Goal: Communication & Community: Answer question/provide support

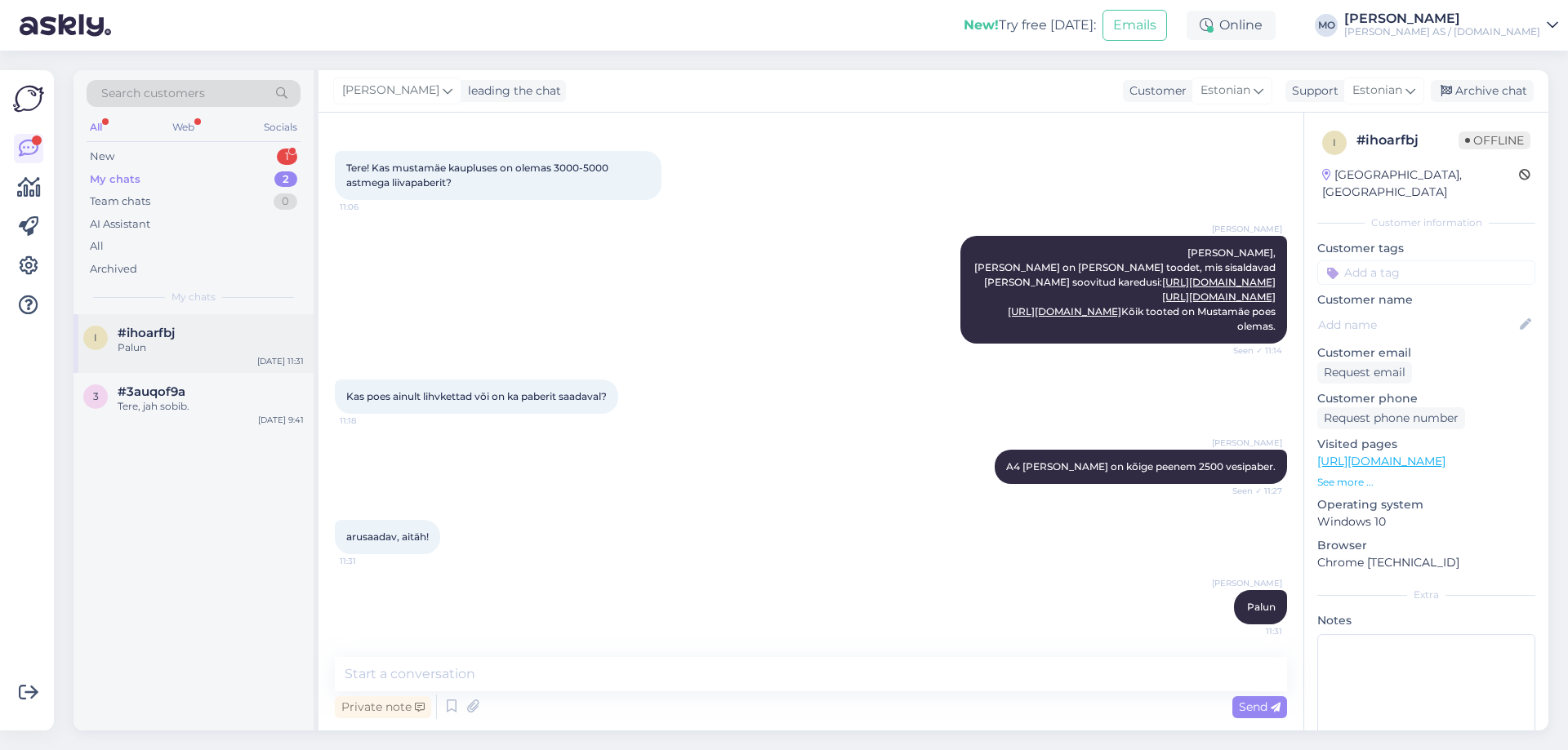
click at [159, 344] on div "Palun" at bounding box center [211, 347] width 187 height 15
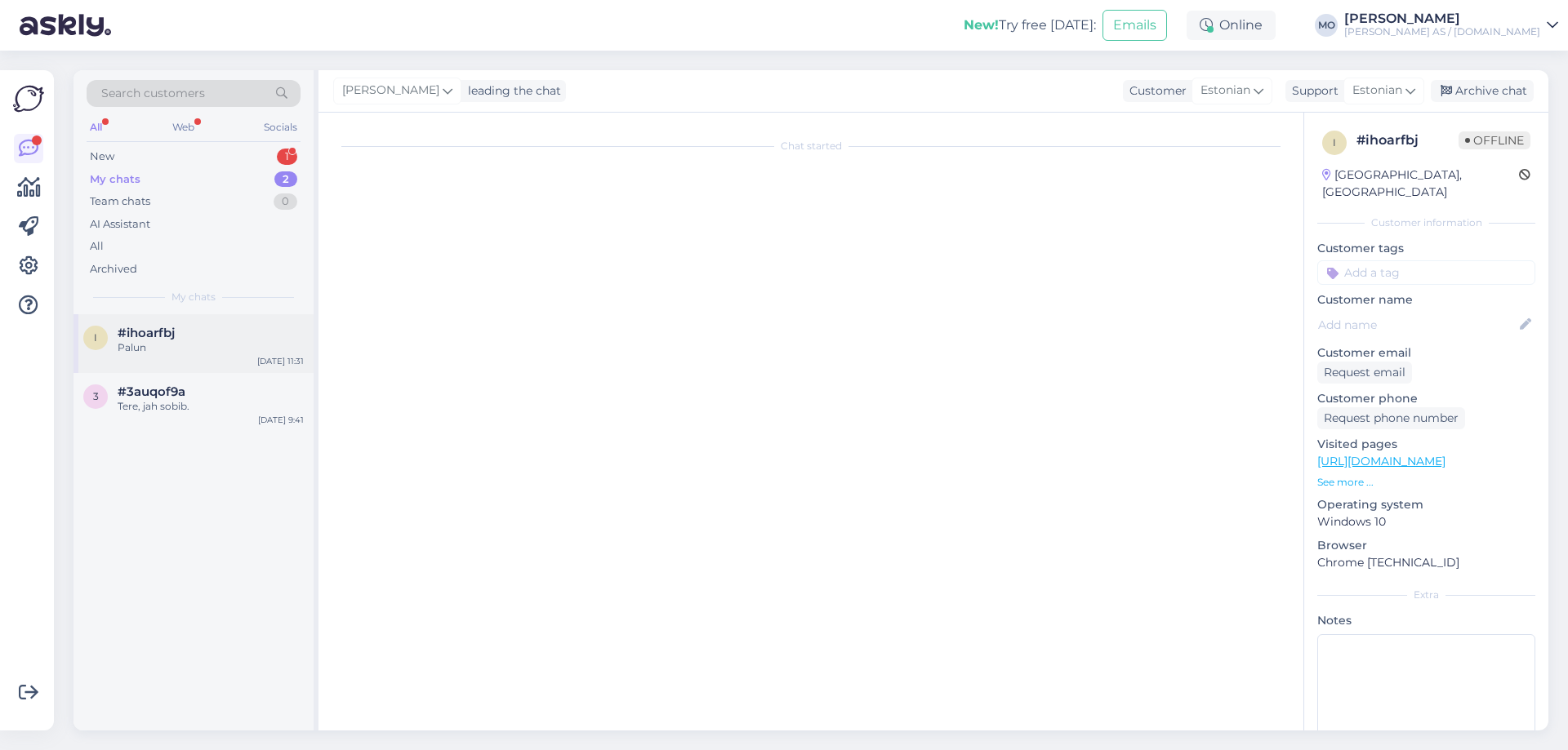
scroll to position [123, 0]
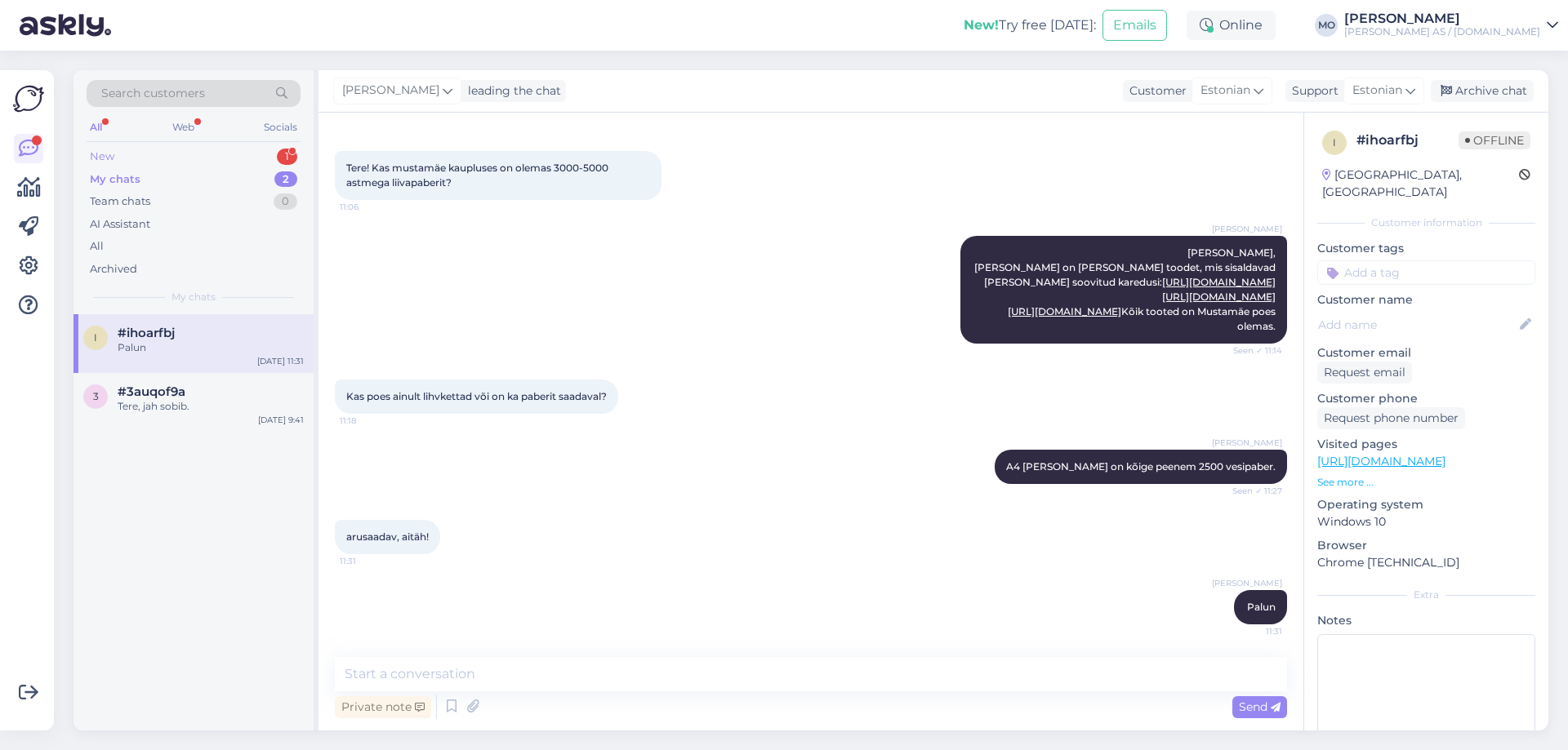
click at [138, 152] on div "New 1" at bounding box center [193, 157] width 214 height 23
click at [163, 347] on div at bounding box center [211, 347] width 187 height 15
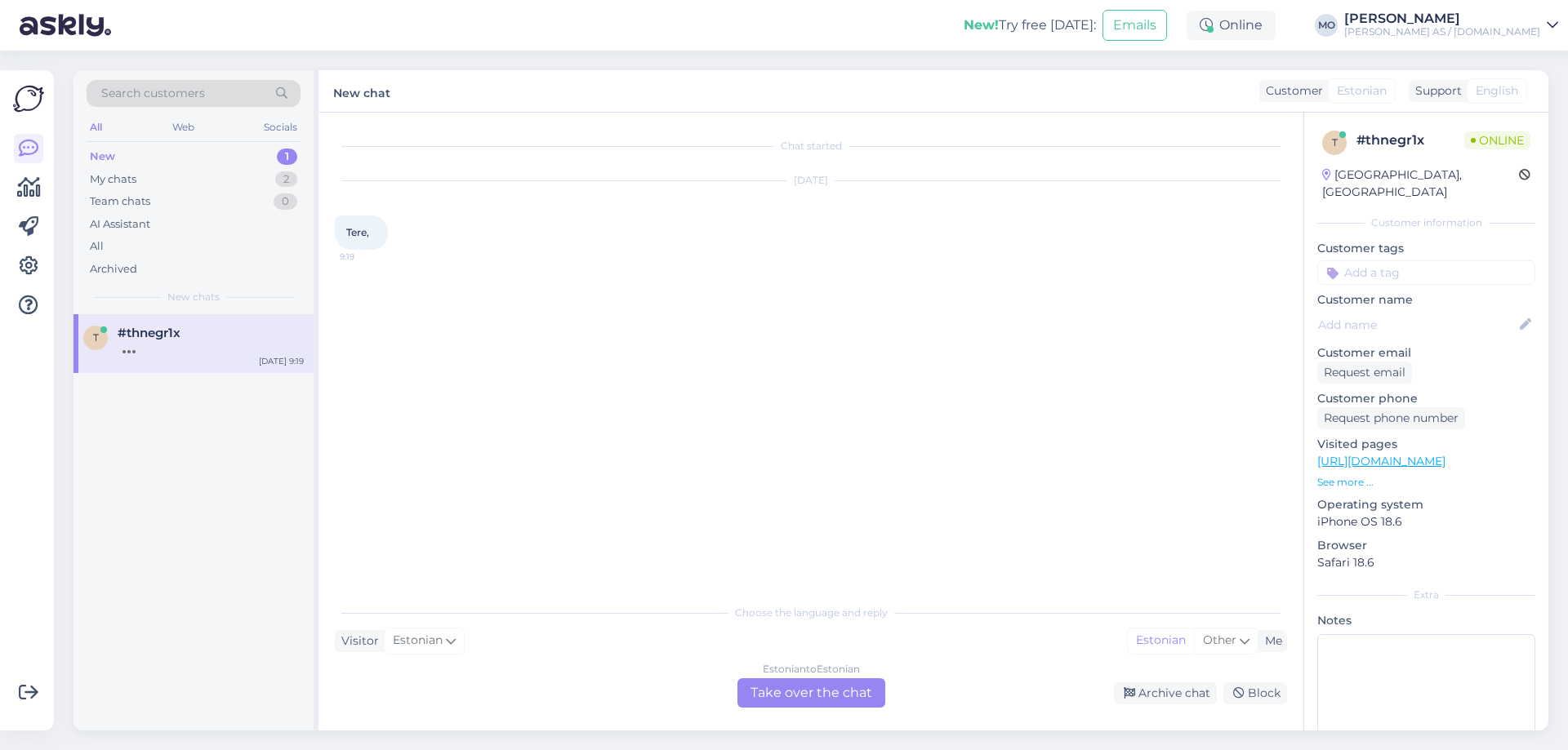
click at [803, 692] on div "Estonian to Estonian Take over the chat" at bounding box center [811, 693] width 148 height 29
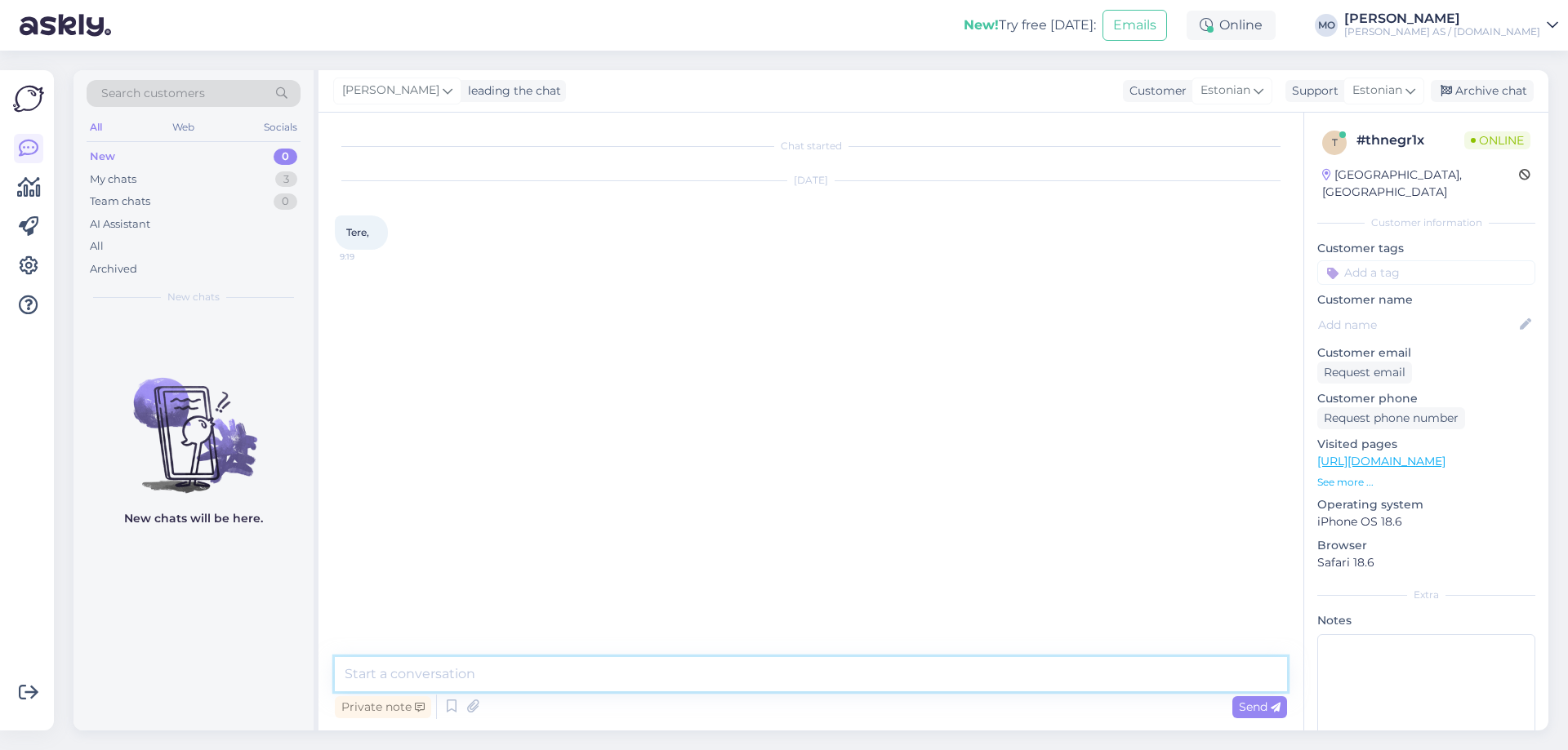
click at [529, 679] on textarea at bounding box center [811, 674] width 952 height 34
type textarea "Tere, kuidas saame aidata?"
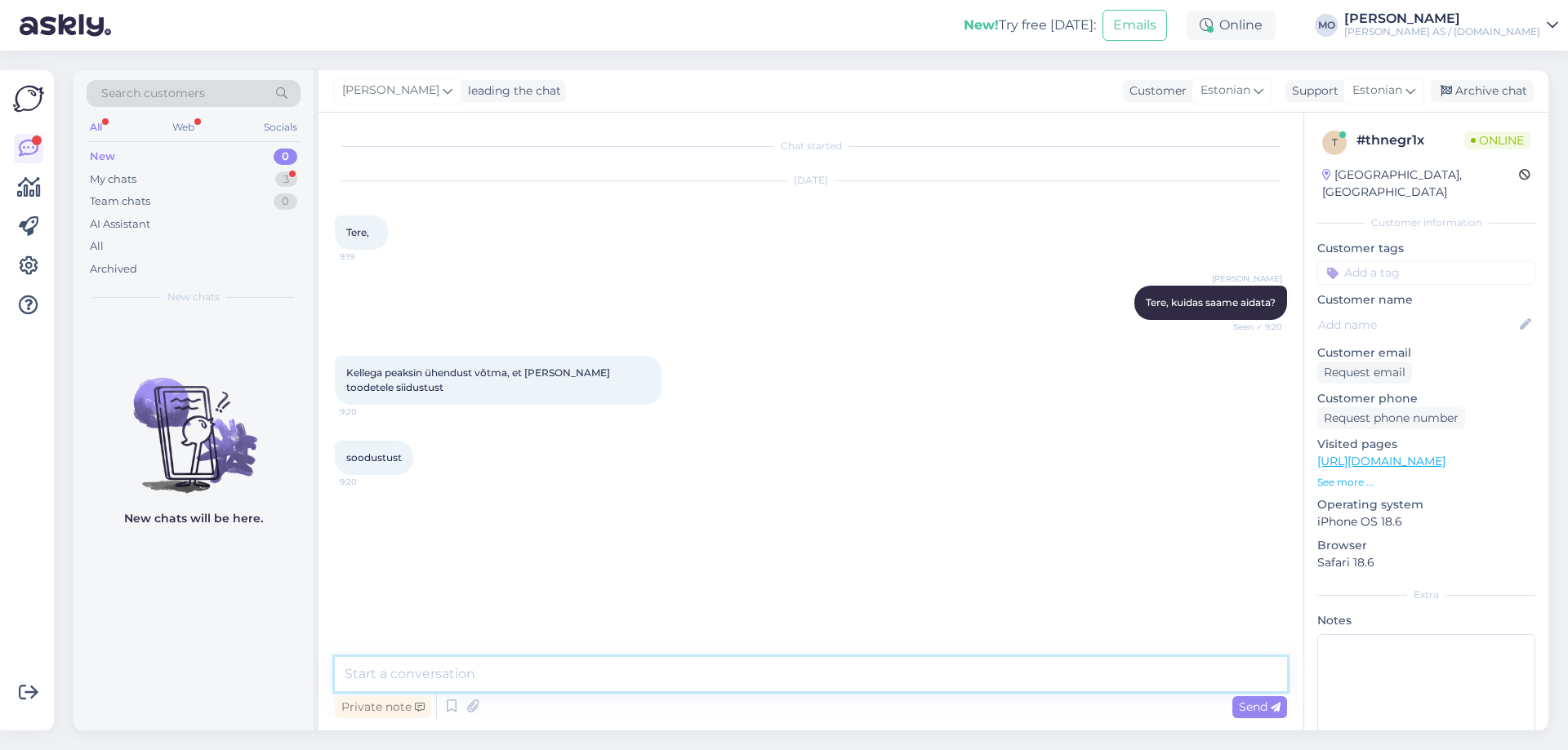
click at [476, 678] on textarea at bounding box center [811, 674] width 952 height 34
click at [724, 674] on textarea "Palun täpsustage, kas tegemist on ettevõtte või eraisikuga? Kui soovite soodust…" at bounding box center [811, 674] width 952 height 34
type textarea "Palun täpsustage, kas tegemist on ettevõtte või eraisikuga? Kui soovite soodust…"
click at [1244, 709] on span "Send" at bounding box center [1259, 706] width 42 height 15
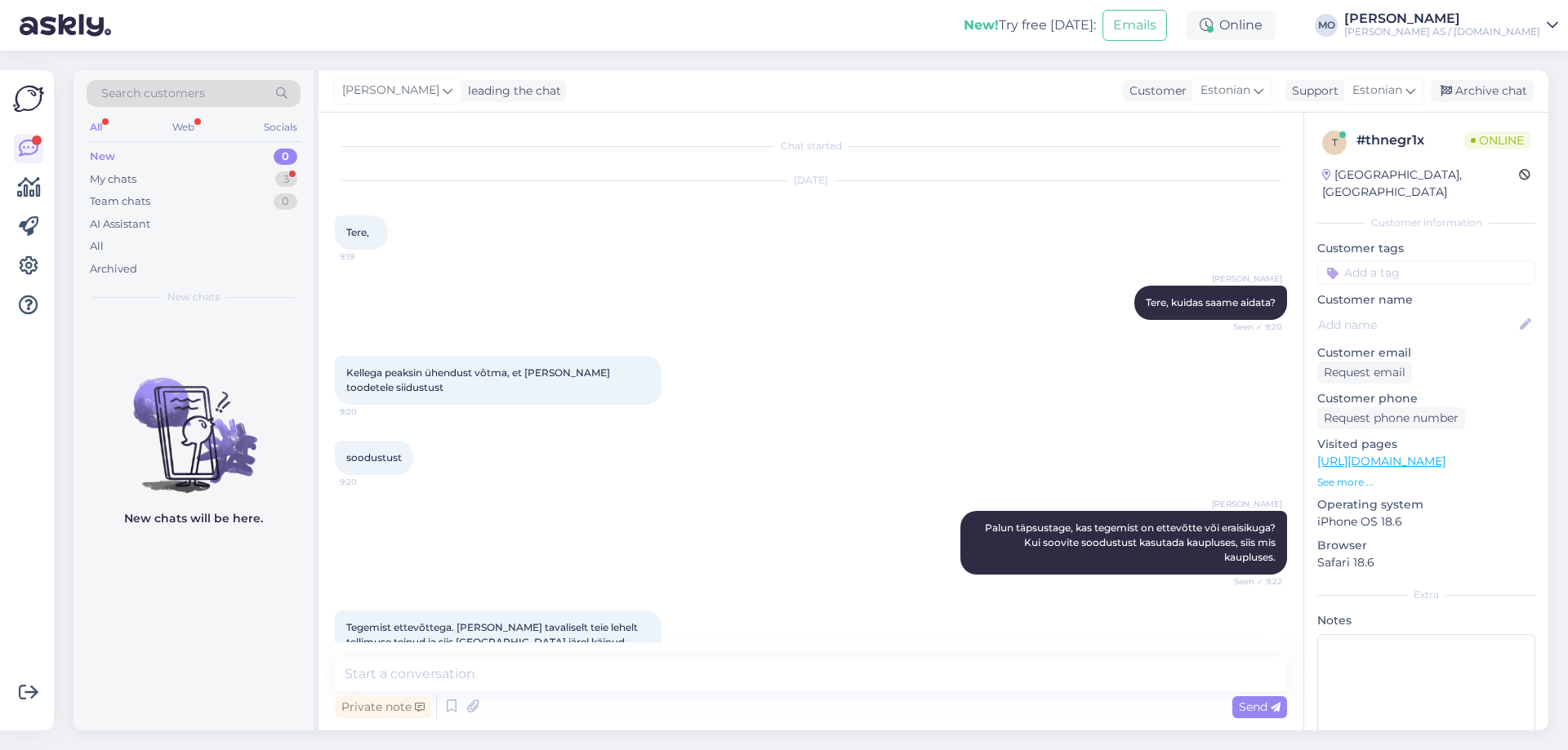
scroll to position [35, 0]
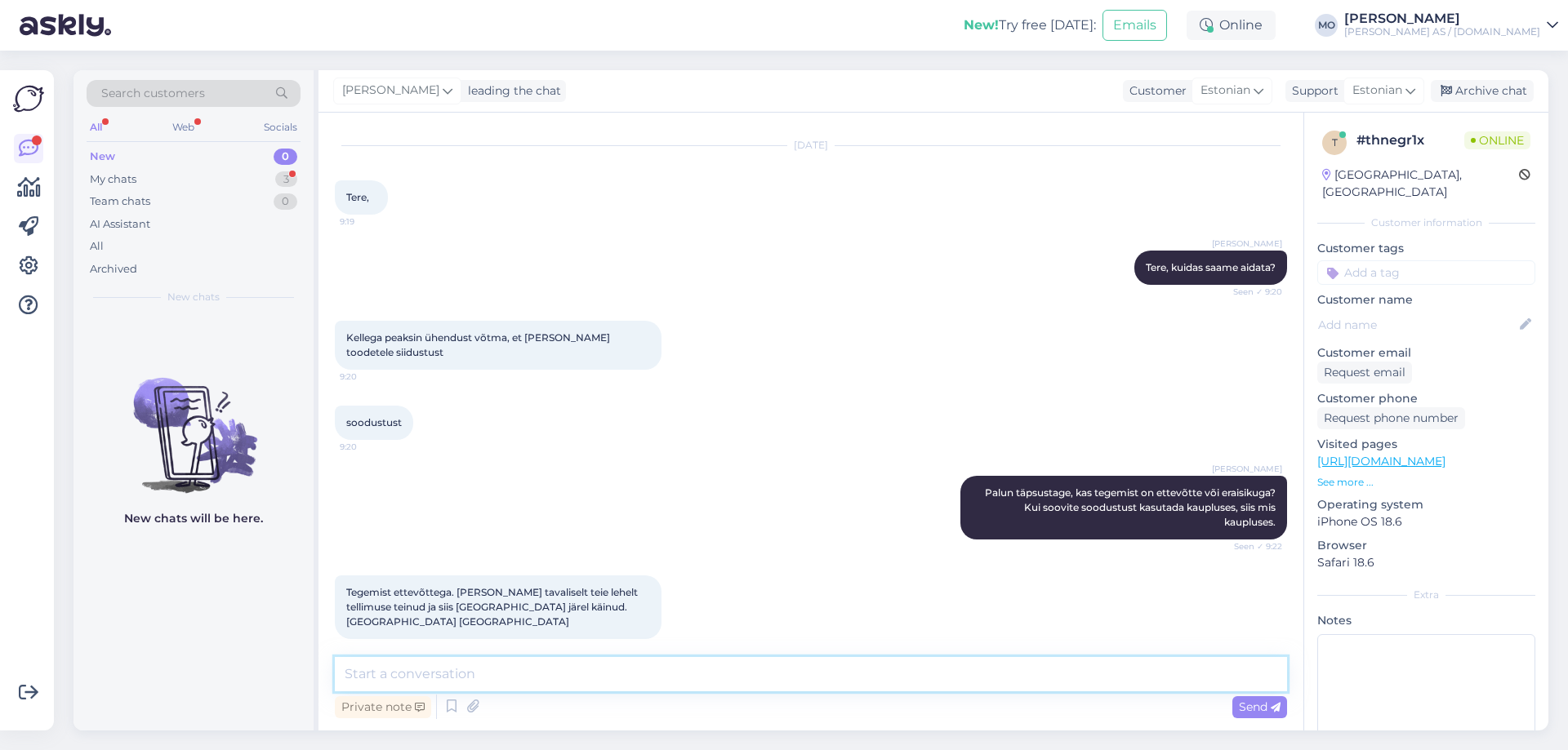
click at [418, 682] on textarea at bounding box center [811, 674] width 952 height 34
type textarea "Palun täpsustage ettevõtte nimi."
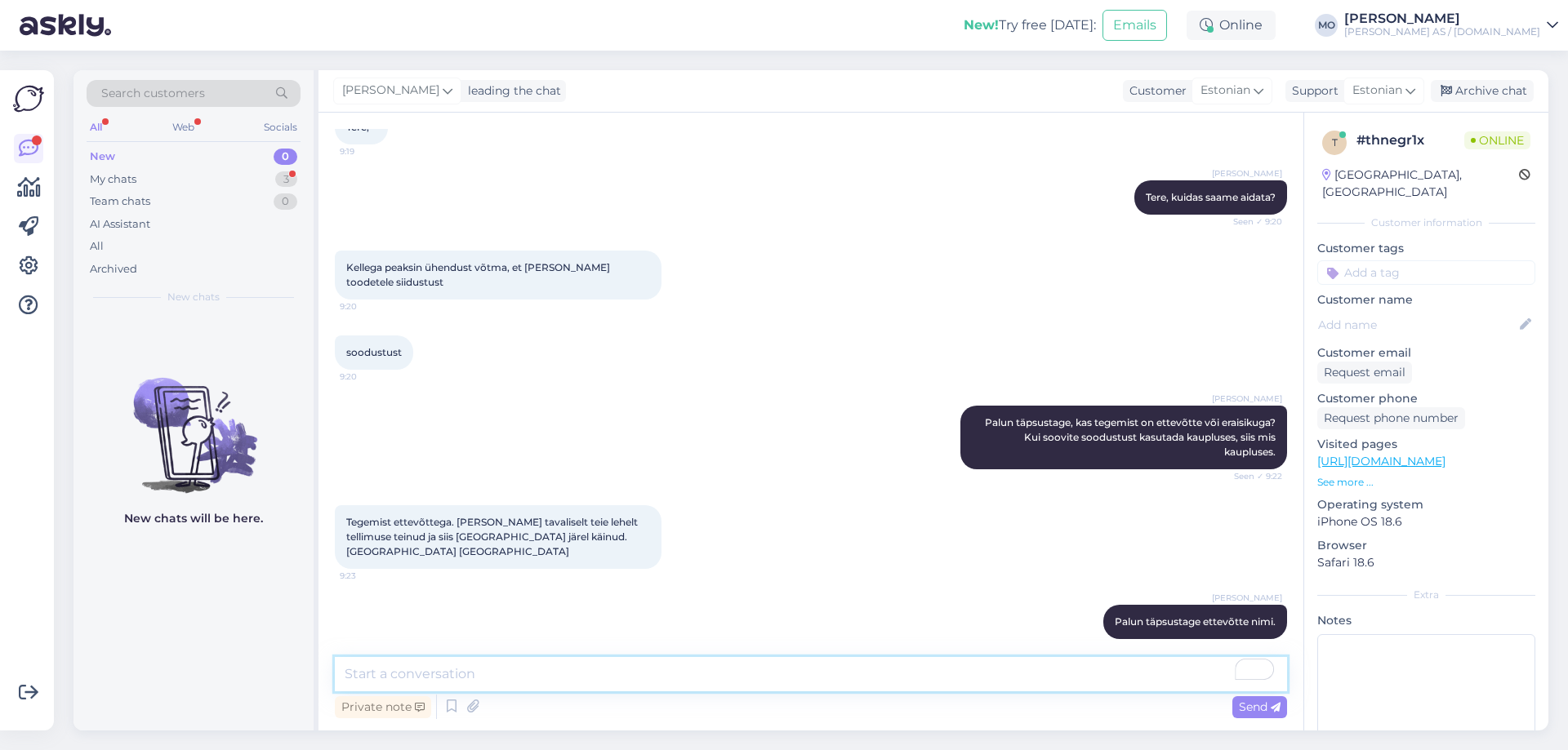
scroll to position [176, 0]
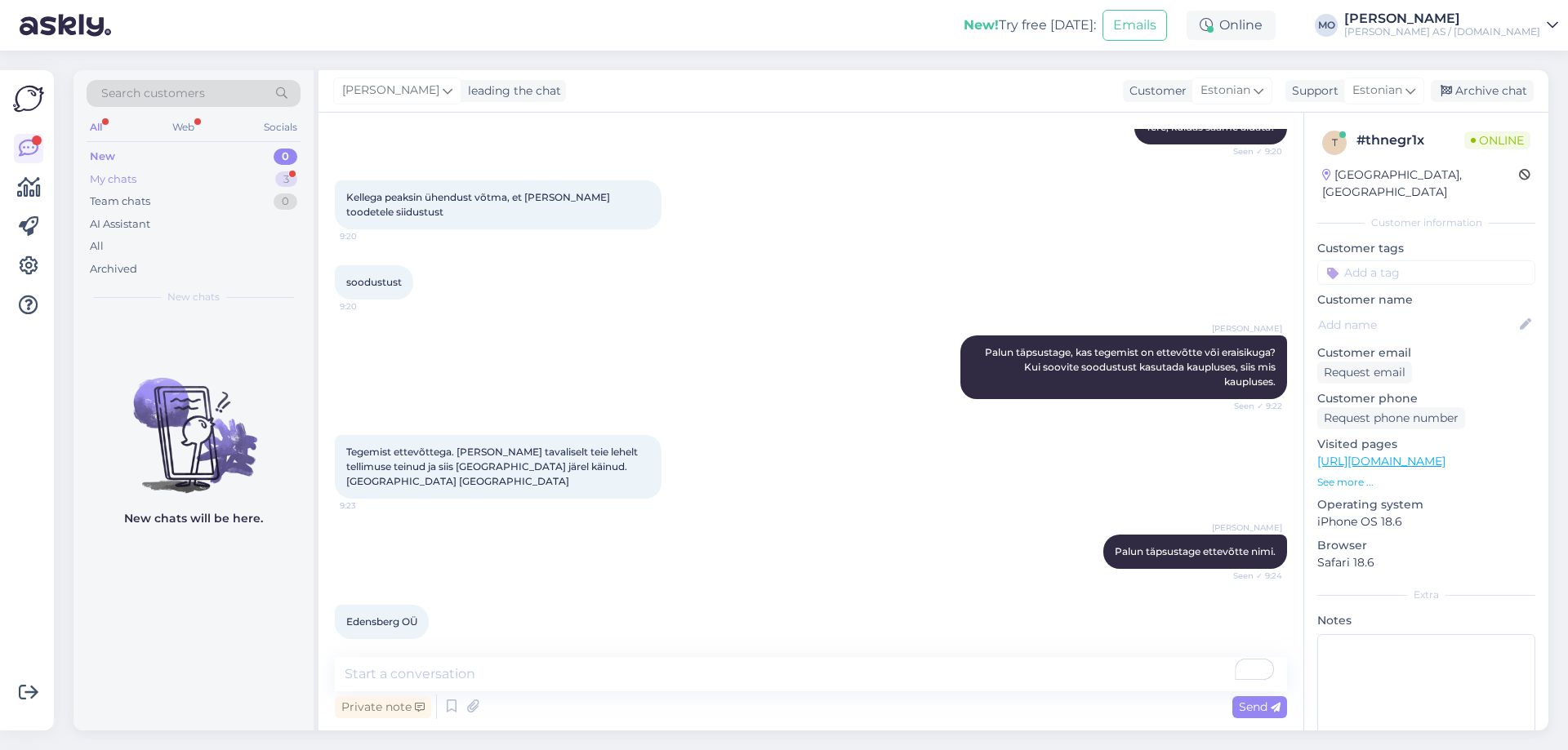
click at [161, 182] on div "My chats 3" at bounding box center [193, 180] width 214 height 23
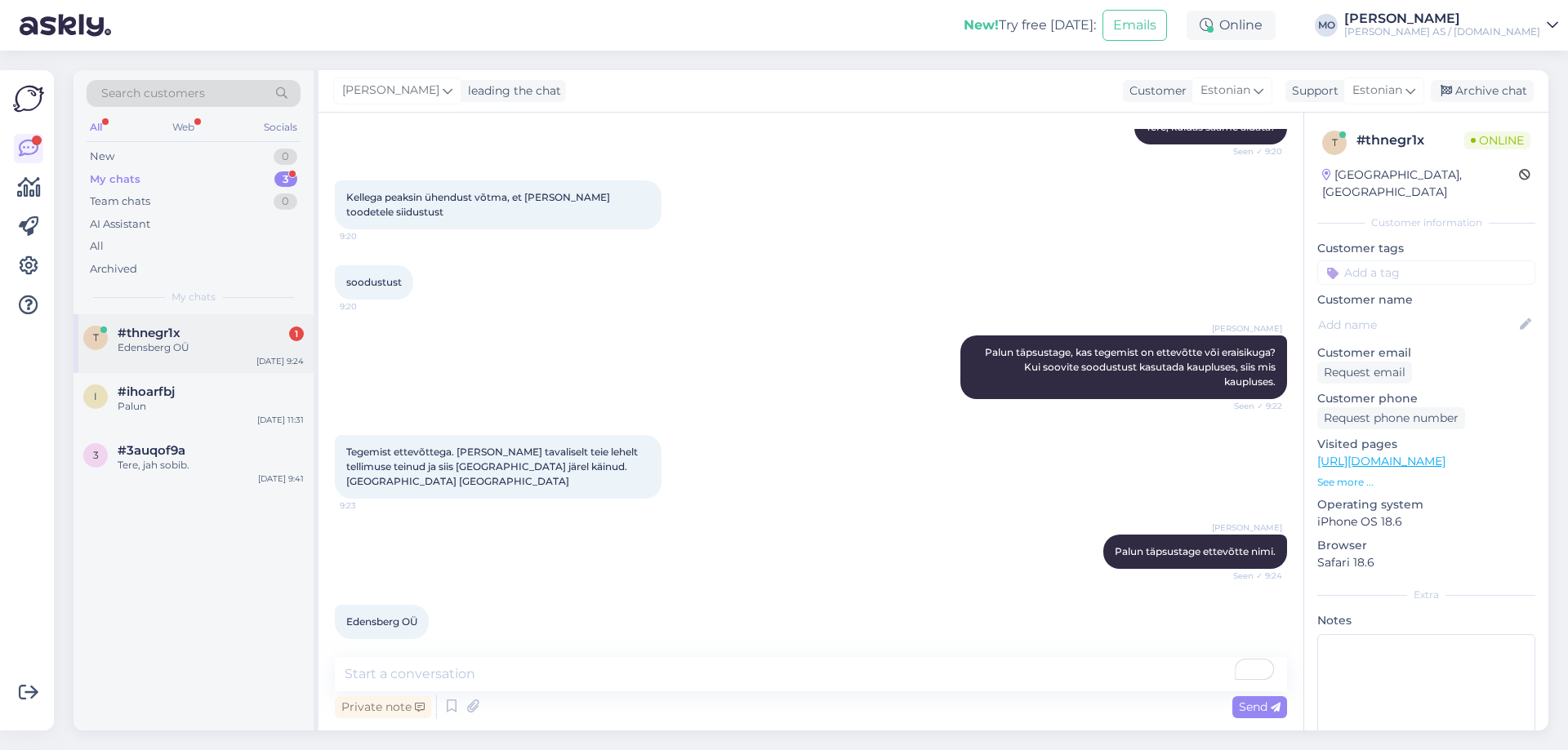
click at [169, 342] on div "Edensberg OÜ" at bounding box center [211, 347] width 187 height 15
drag, startPoint x: 417, startPoint y: 601, endPoint x: 343, endPoint y: 611, distance: 74.7
click at [343, 611] on div "Edensberg OÜ 9:24" at bounding box center [382, 622] width 94 height 34
copy span "Edensberg OÜ"
click at [437, 671] on textarea at bounding box center [811, 674] width 952 height 34
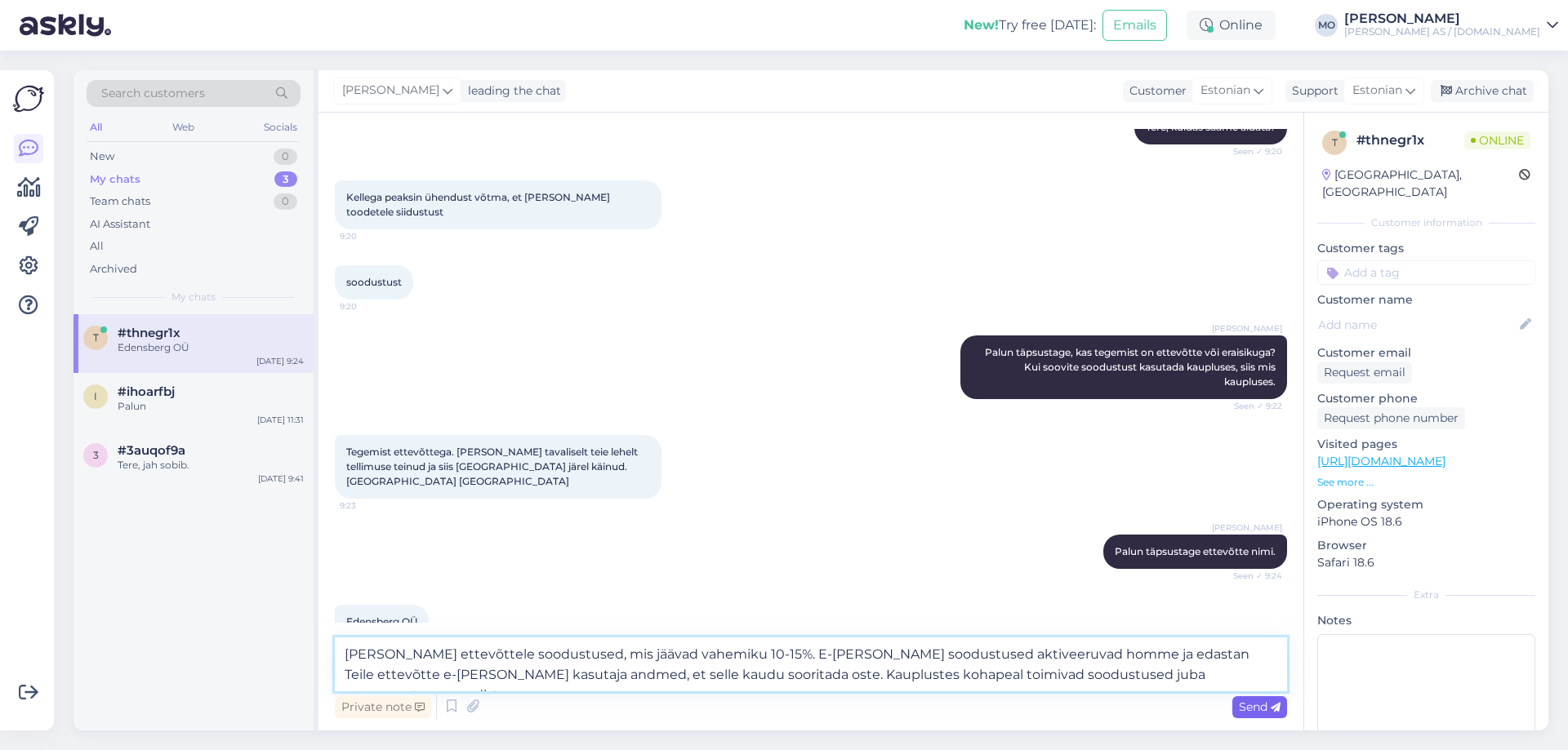
type textarea "[PERSON_NAME] ettevõttele soodustused, mis jäävad vahemiku 10-15%. E-[PERSON_NA…"
click at [1276, 700] on span "Send" at bounding box center [1259, 706] width 42 height 15
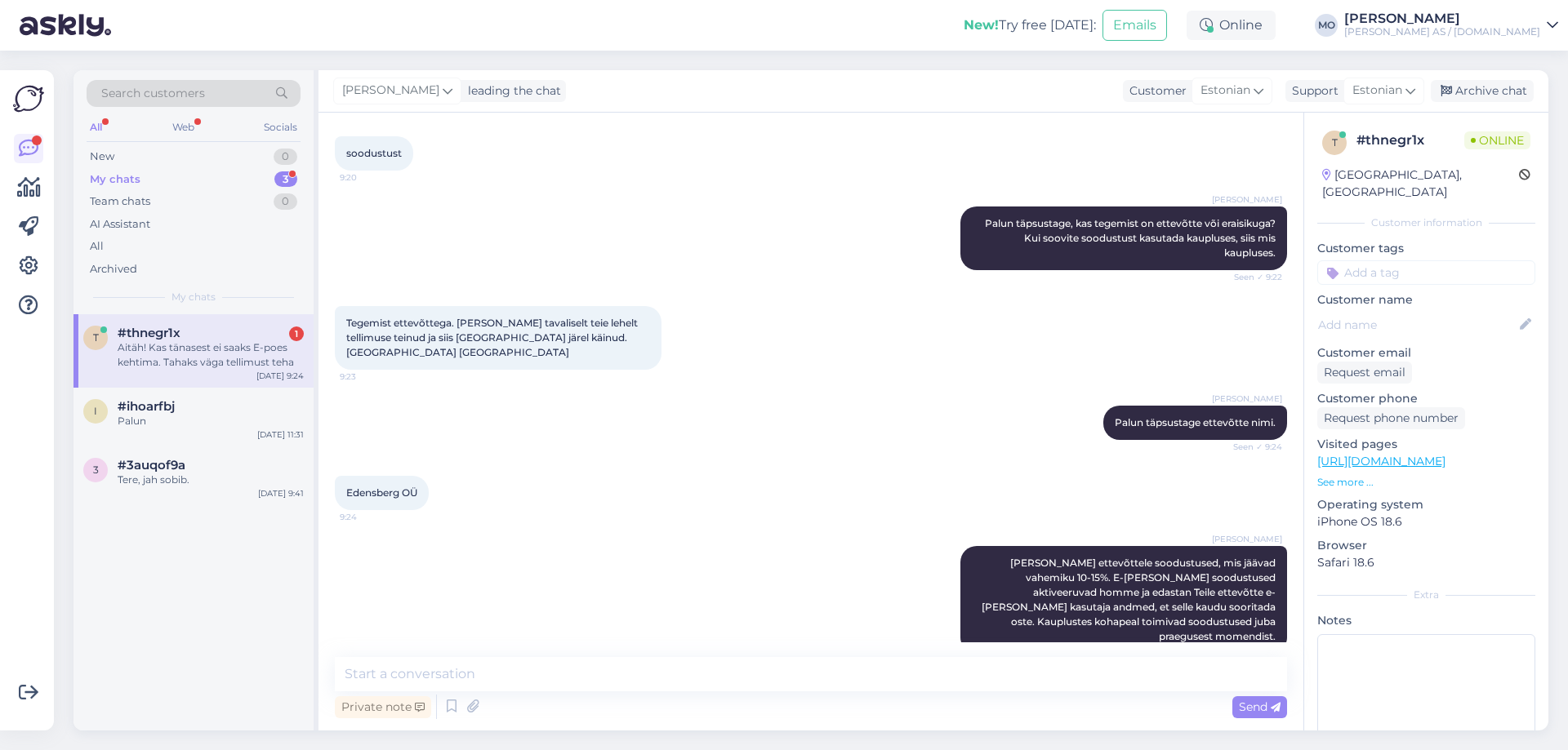
scroll to position [390, 0]
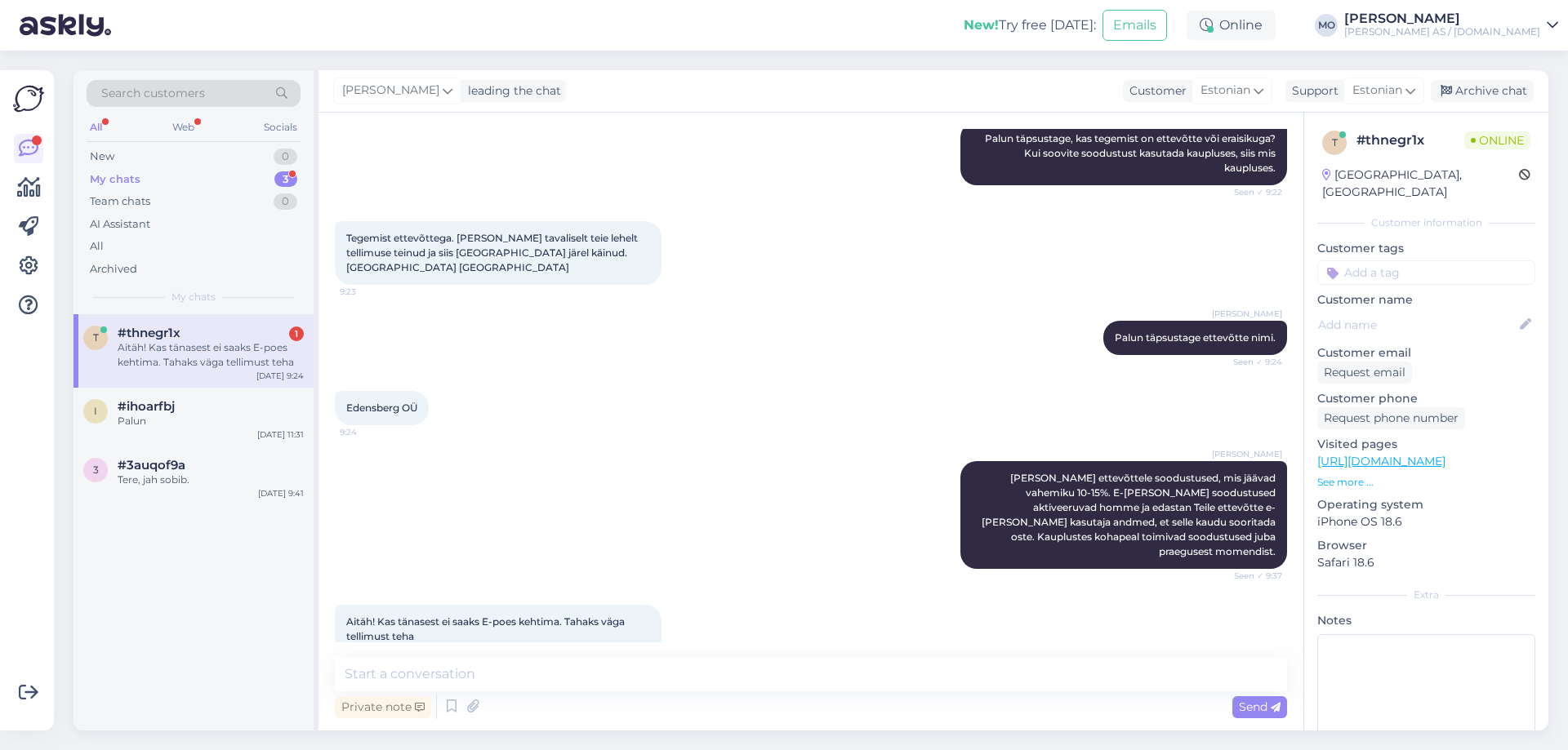
click at [510, 614] on div "Aitäh! Kas tänasest ei saaks E-poes kehtima. Tahaks väga tellimust teha 9:42" at bounding box center [498, 630] width 326 height 49
click at [490, 675] on textarea at bounding box center [811, 674] width 952 height 34
type textarea "K"
drag, startPoint x: 421, startPoint y: 393, endPoint x: 348, endPoint y: 390, distance: 73.1
click at [348, 392] on div "Edensberg OÜ 9:24" at bounding box center [382, 408] width 94 height 34
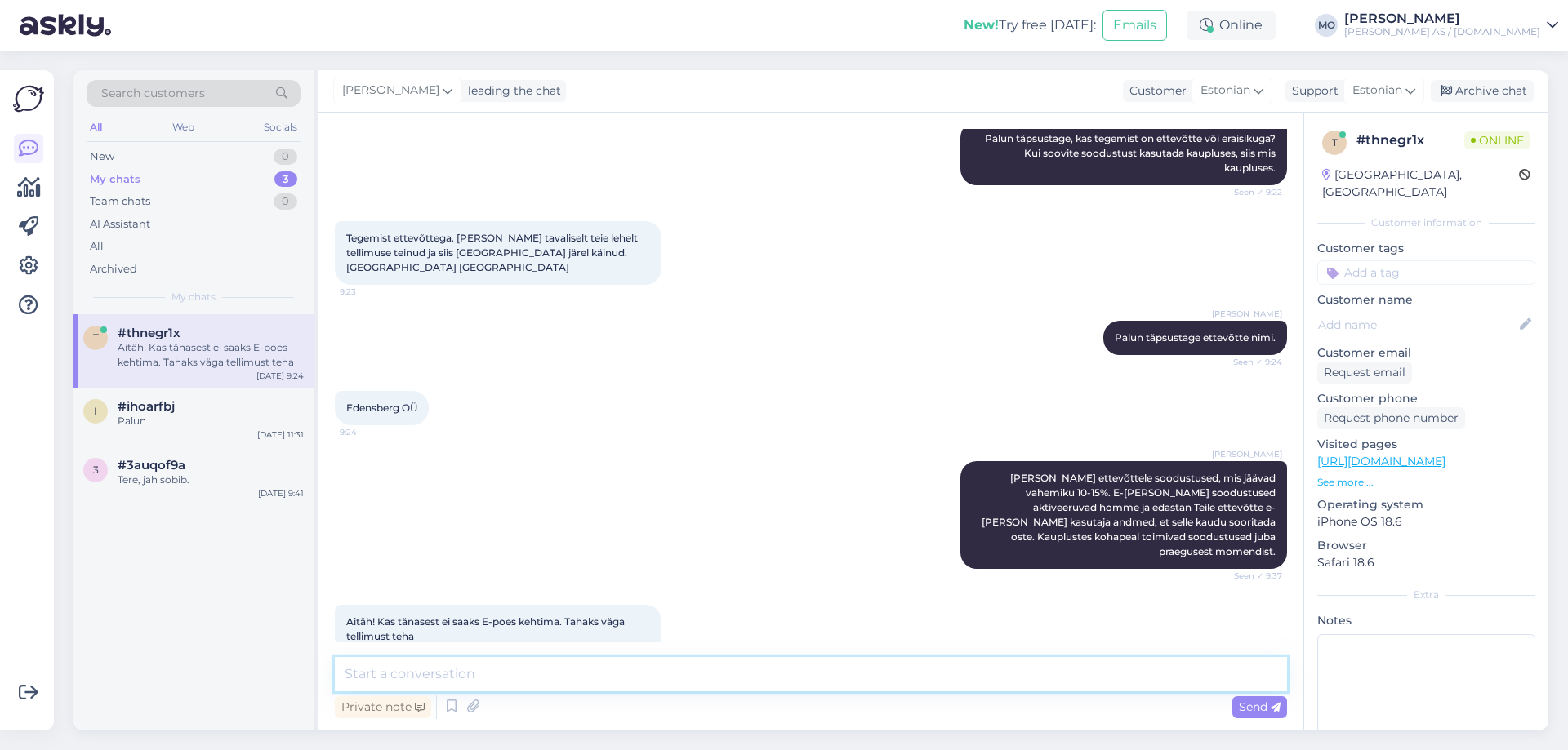
click at [488, 685] on textarea at bounding box center [811, 674] width 952 height 34
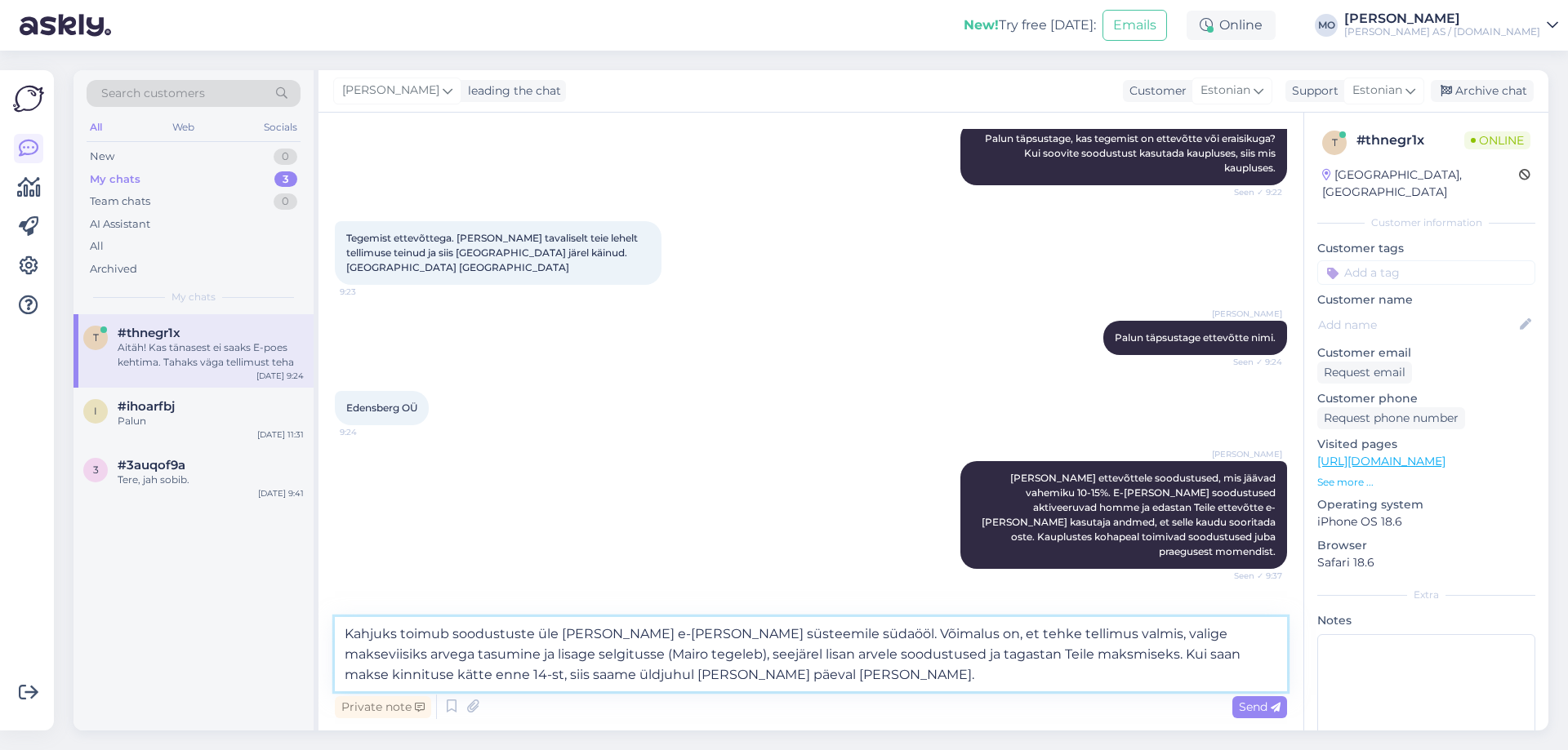
click at [1239, 652] on textarea "Kahjuks toimub soodustuste üle [PERSON_NAME] e-[PERSON_NAME] süsteemile südaööl…" at bounding box center [811, 654] width 952 height 74
click at [468, 672] on textarea "Kahjuks toimub soodustuste üle [PERSON_NAME] e-[PERSON_NAME] süsteemile südaööl…" at bounding box center [811, 654] width 952 height 74
type textarea "Kahjuks toimub soodustuste üle [PERSON_NAME] e-[PERSON_NAME] süsteemile südaööl…"
click at [1266, 706] on span "Send" at bounding box center [1259, 706] width 42 height 15
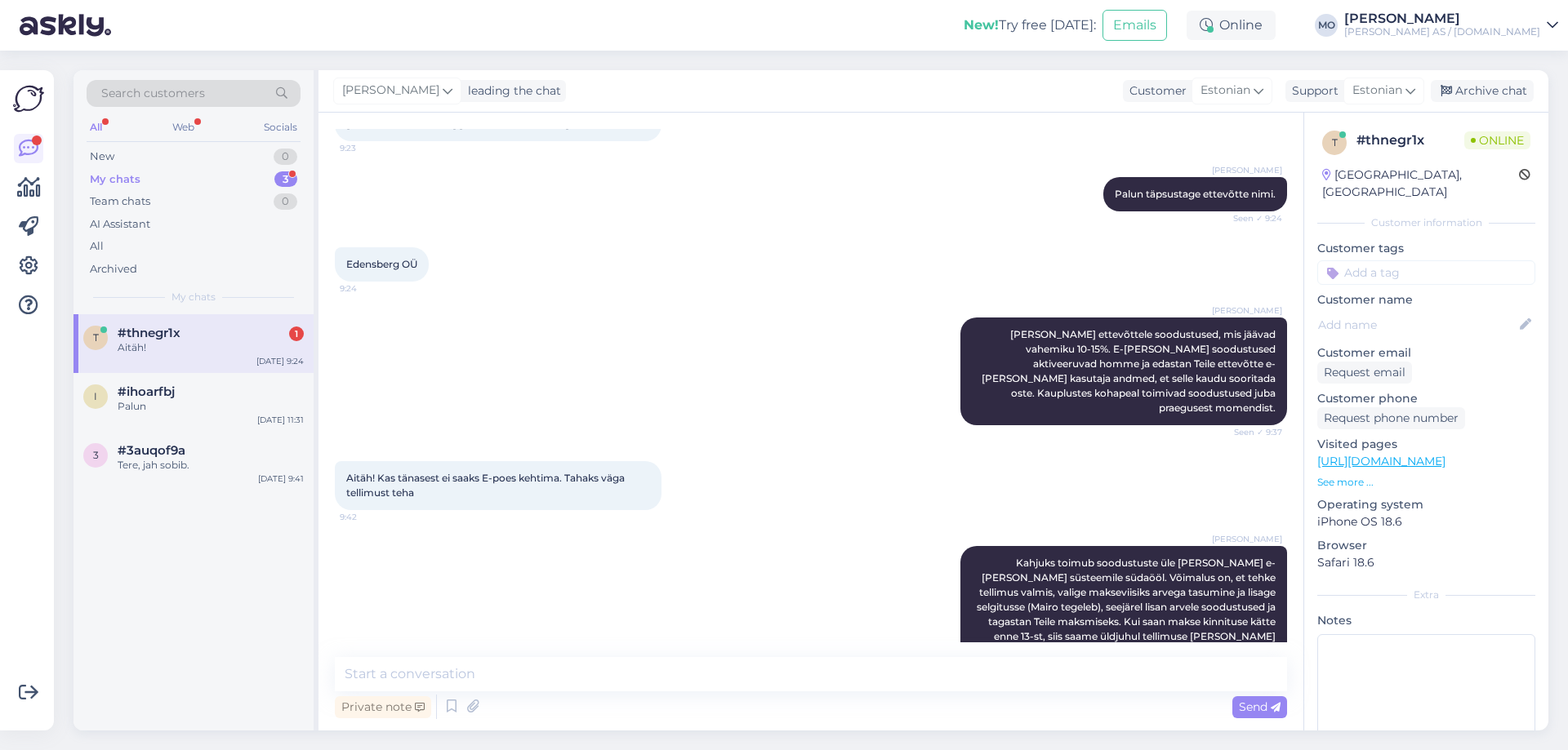
scroll to position [603, 0]
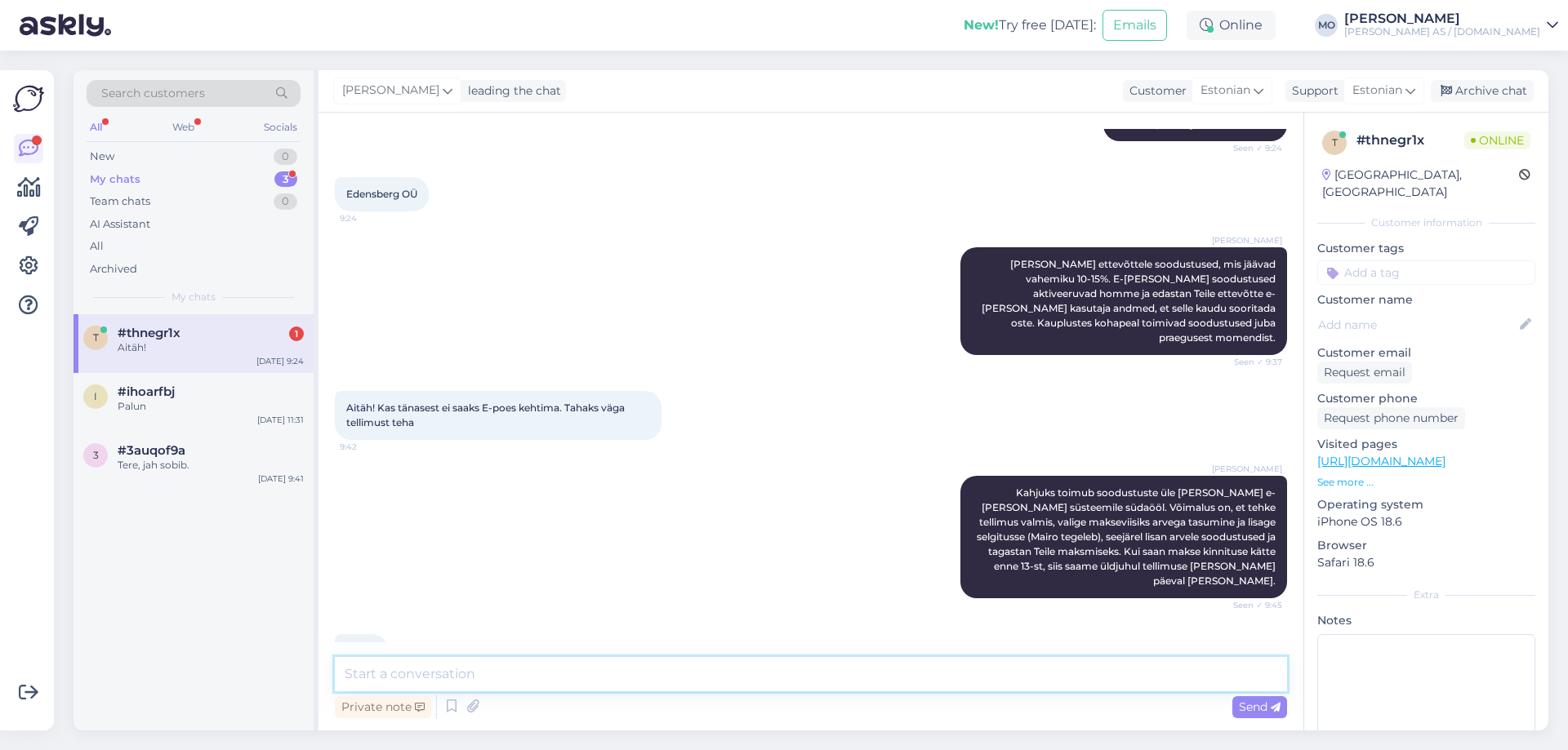
click at [524, 676] on textarea at bounding box center [811, 674] width 952 height 34
type textarea "Palun"
click at [1245, 703] on span "Send" at bounding box center [1259, 706] width 42 height 15
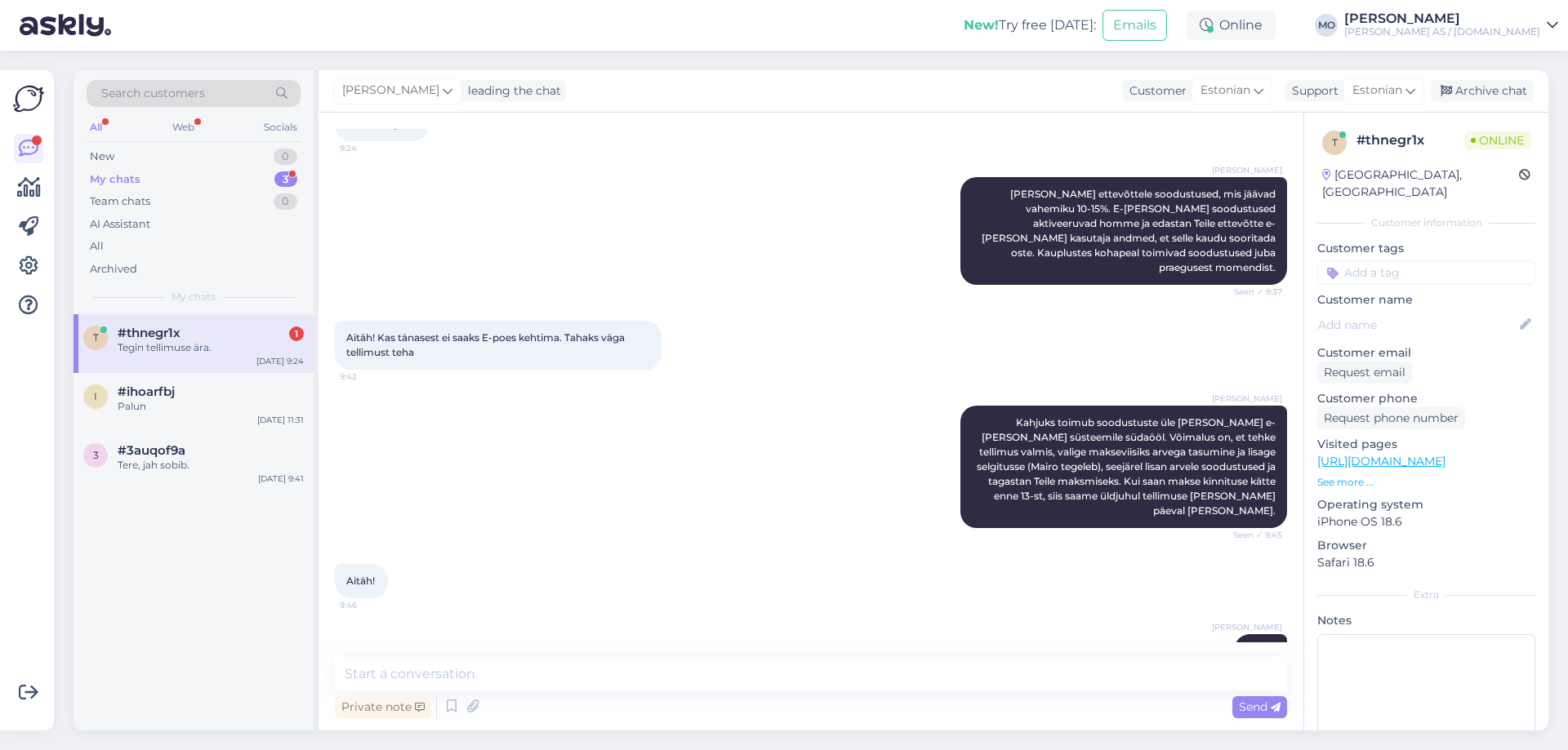
scroll to position [744, 0]
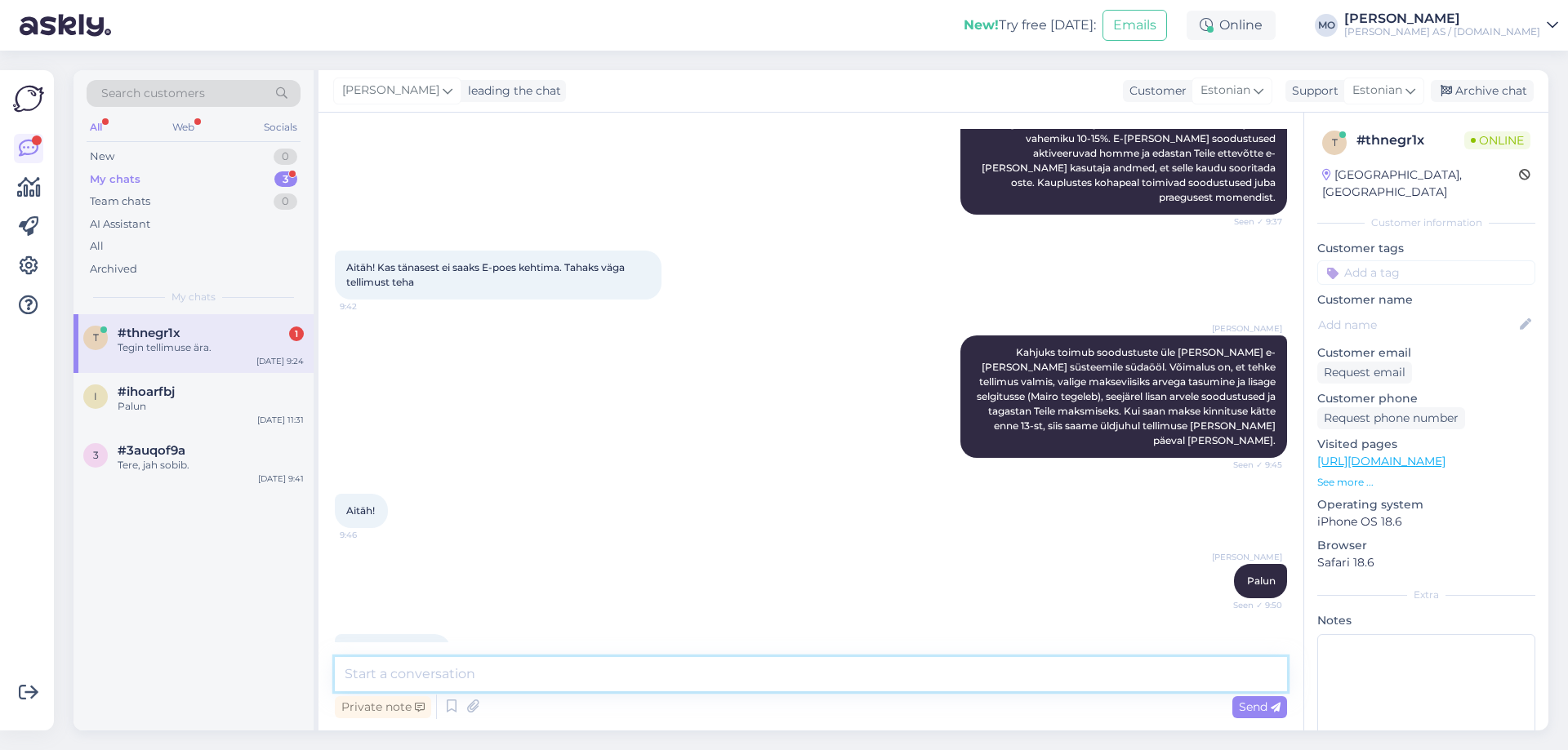
click at [410, 670] on textarea at bounding box center [811, 674] width 952 height 34
type textarea "Aitäh, vaatan üle [PERSON_NAME] teile parandatud tellimuse meilile."
click at [1254, 705] on span "Send" at bounding box center [1259, 706] width 42 height 15
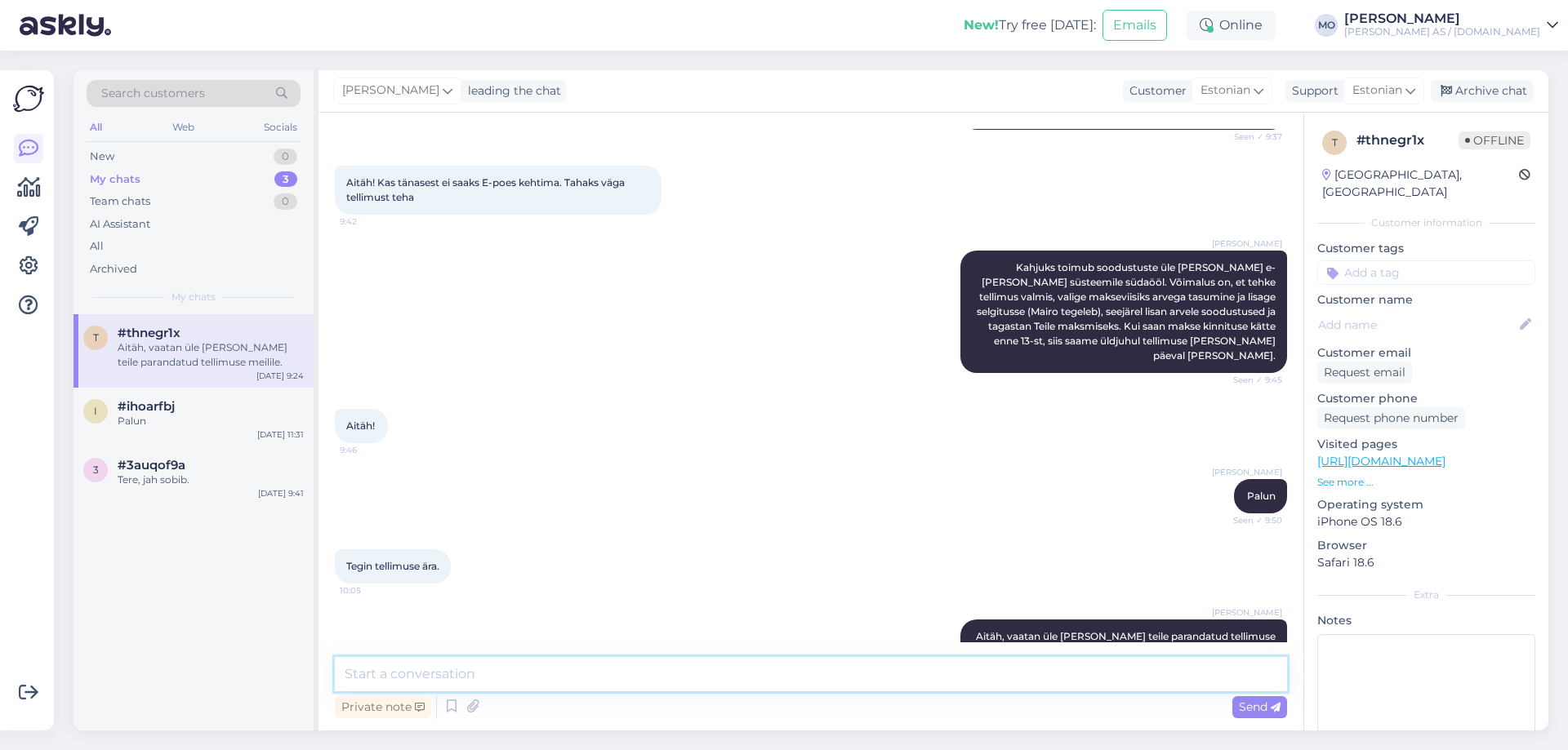
click at [456, 674] on textarea at bounding box center [811, 674] width 952 height 34
type textarea "Saatsin meilile tagasi."
click at [1281, 709] on div "Send" at bounding box center [1259, 707] width 54 height 22
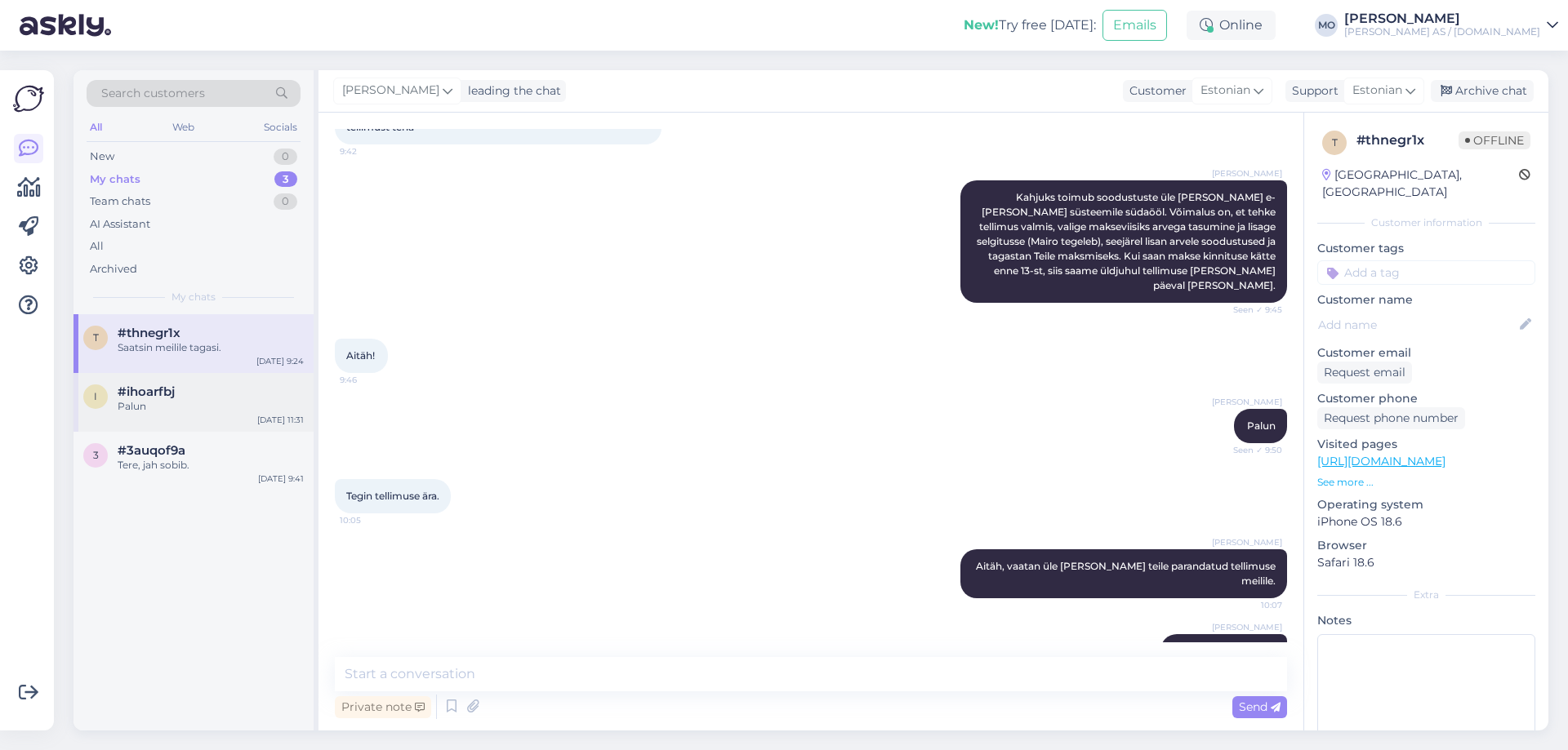
click at [163, 422] on div "i #ihoarfbj Palun [DATE] 11:31" at bounding box center [193, 402] width 240 height 59
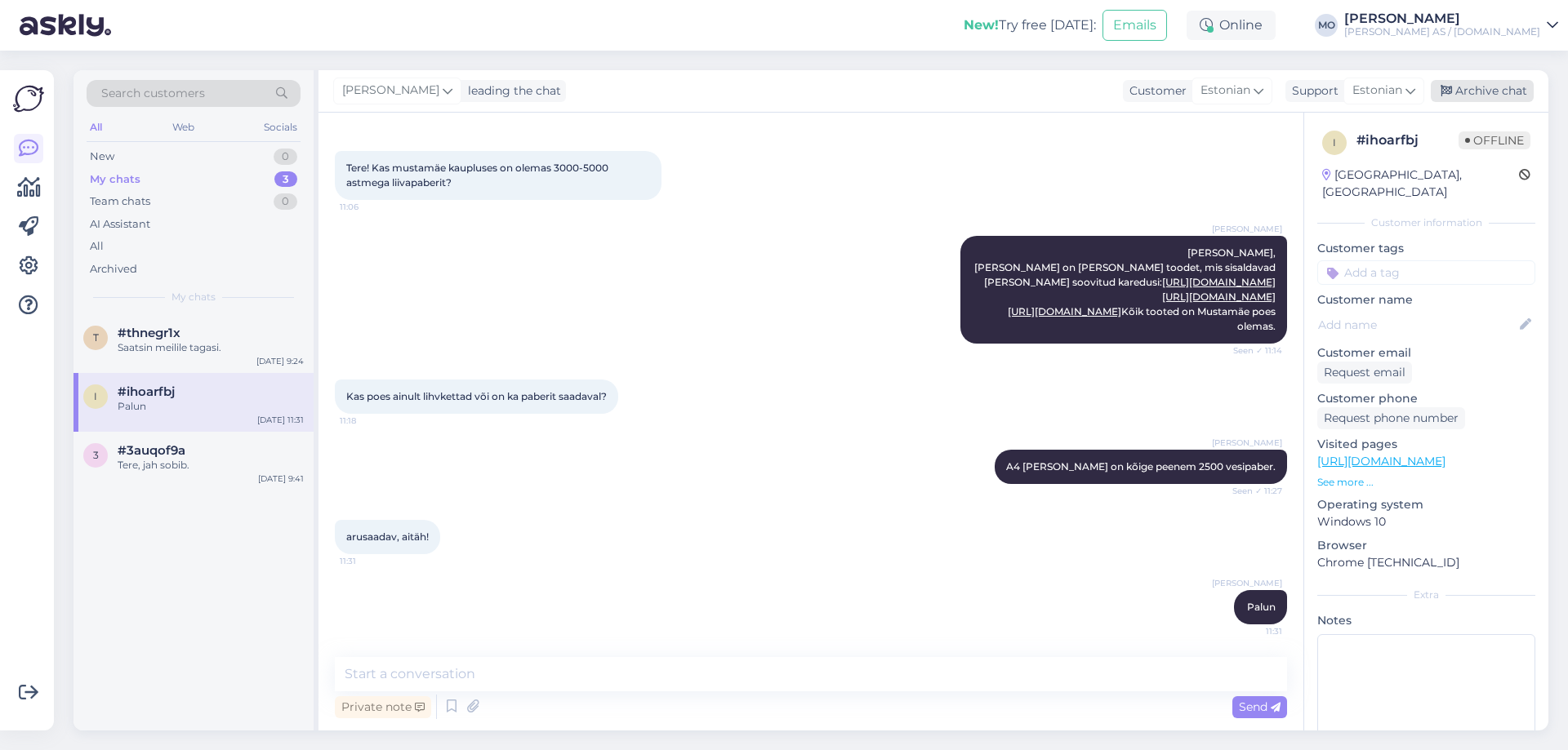
click at [1511, 89] on div "Archive chat" at bounding box center [1482, 90] width 103 height 22
